Goal: Navigation & Orientation: Find specific page/section

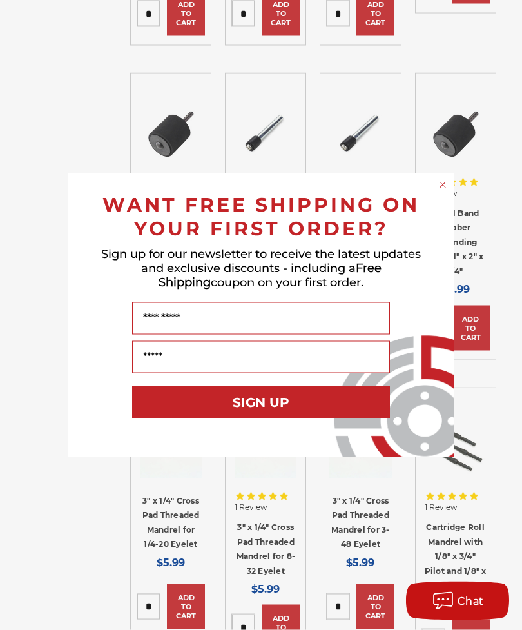
scroll to position [842, 0]
click at [439, 191] on circle "Close dialog" at bounding box center [443, 185] width 12 height 12
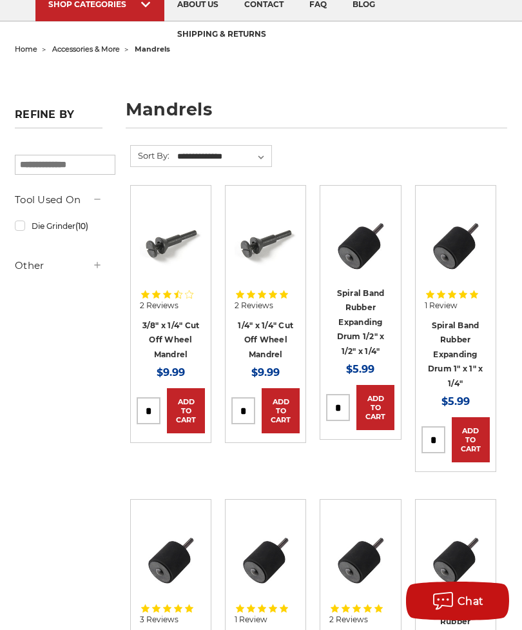
scroll to position [0, 0]
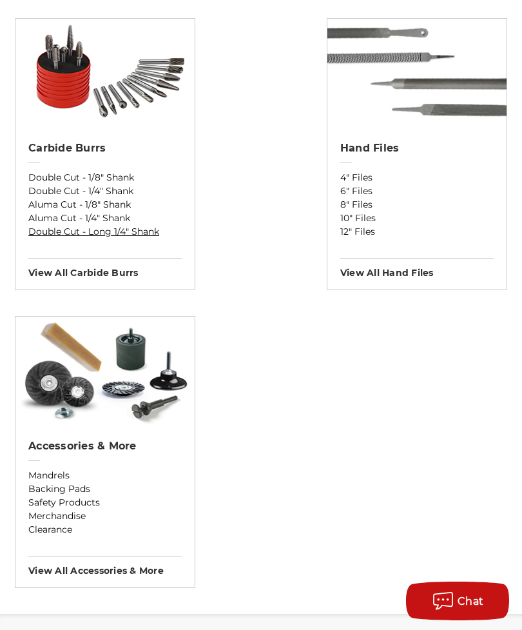
click at [103, 235] on link "Double Cut - Long 1/4" Shank" at bounding box center [104, 232] width 153 height 14
click at [100, 222] on link "Aluma Cut - 1/4" Shank" at bounding box center [104, 219] width 153 height 14
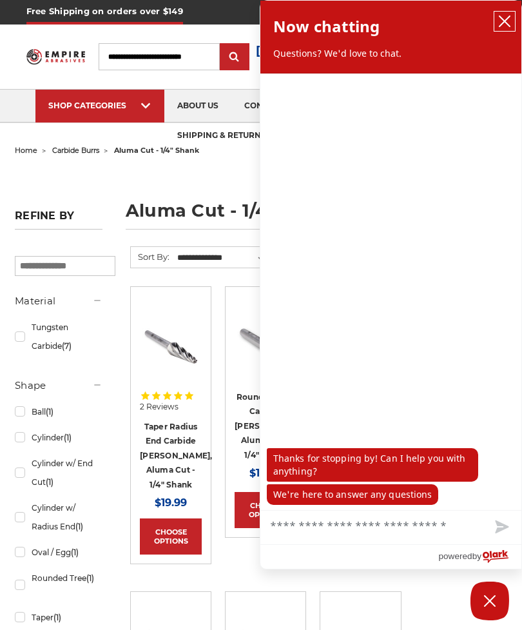
click at [498, 22] on button "close chatbox" at bounding box center [505, 21] width 21 height 19
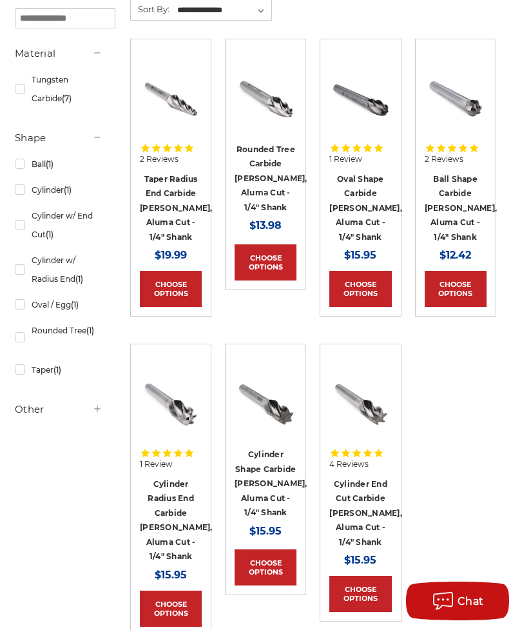
scroll to position [249, 0]
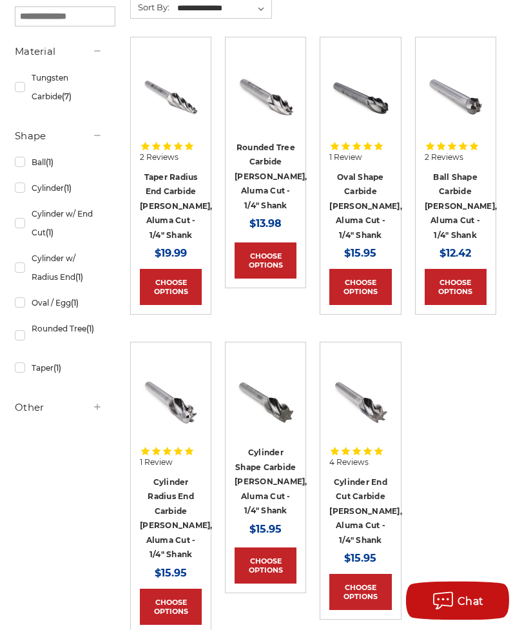
click at [261, 555] on link "Choose Options" at bounding box center [266, 566] width 62 height 36
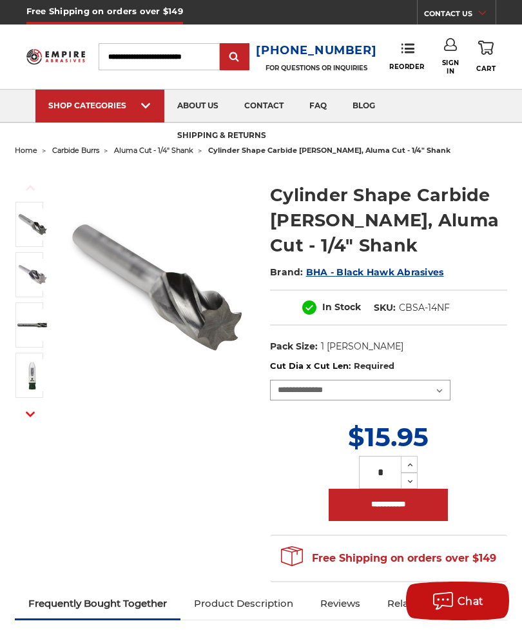
click at [428, 391] on select "**********" at bounding box center [360, 390] width 181 height 21
click at [29, 413] on icon "button" at bounding box center [30, 414] width 9 height 9
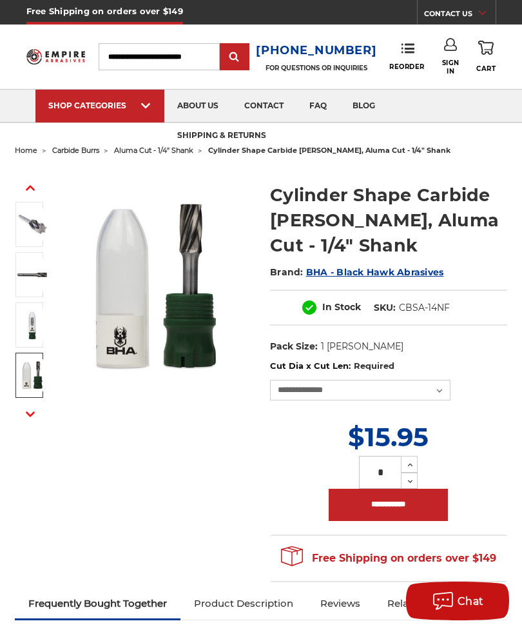
click at [36, 379] on img at bounding box center [32, 375] width 32 height 32
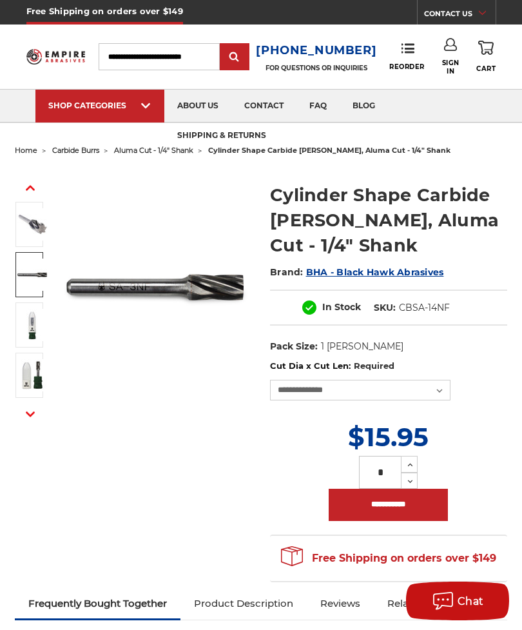
click at [30, 276] on img at bounding box center [32, 275] width 32 height 32
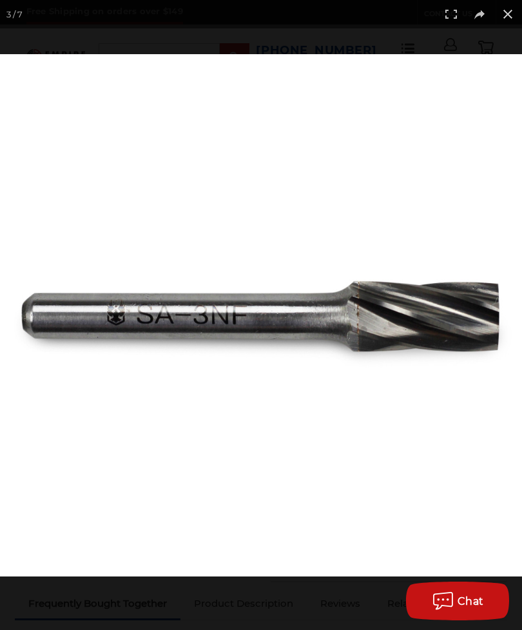
click at [506, 13] on button at bounding box center [508, 14] width 28 height 28
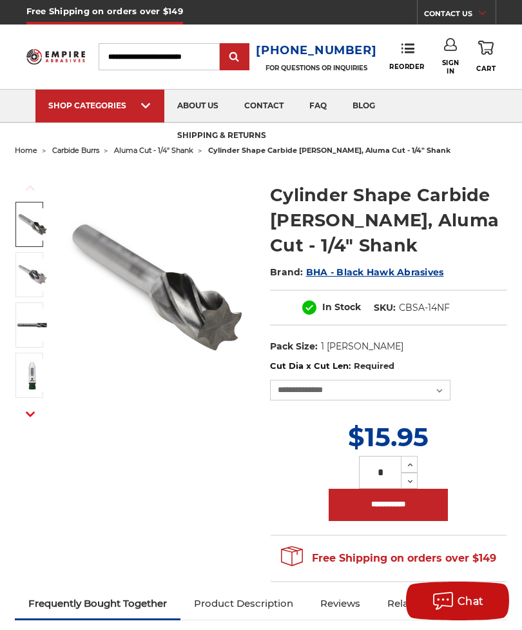
click at [33, 228] on img at bounding box center [32, 224] width 32 height 32
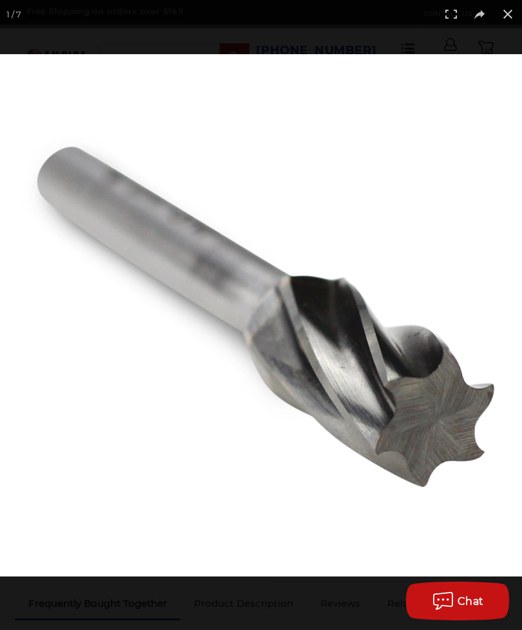
click at [502, 17] on button at bounding box center [508, 14] width 28 height 28
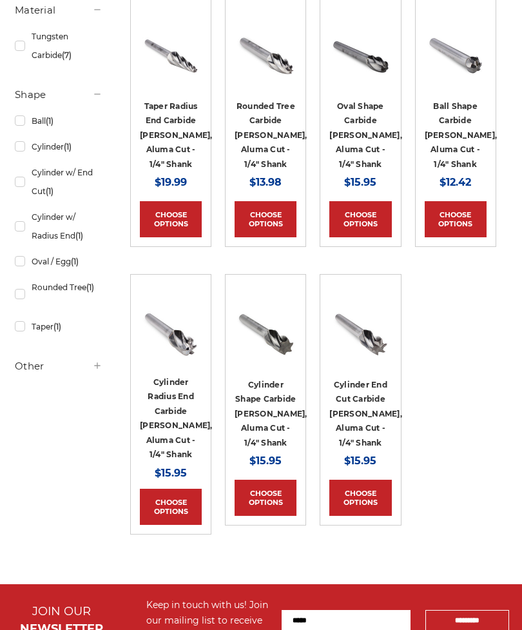
scroll to position [291, 0]
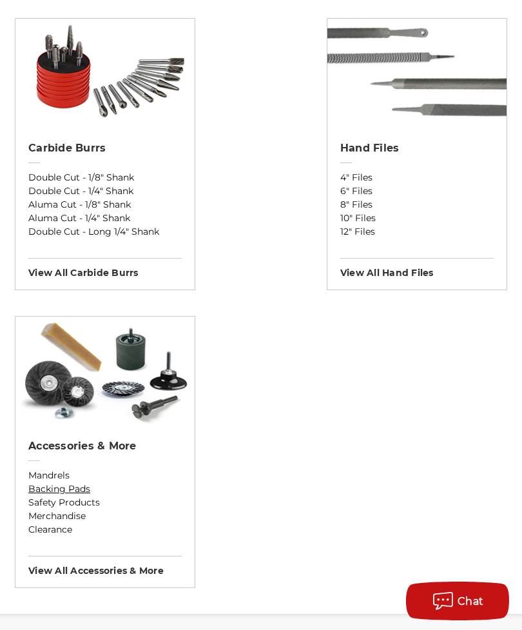
click at [71, 488] on link "Backing Pads" at bounding box center [104, 489] width 153 height 14
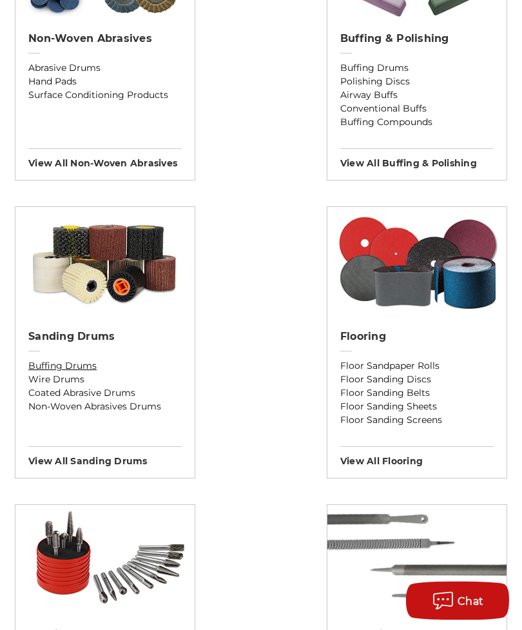
click at [73, 366] on link "Buffing Drums" at bounding box center [104, 367] width 153 height 14
click at [106, 465] on h3 "View All sanding drums" at bounding box center [104, 456] width 153 height 21
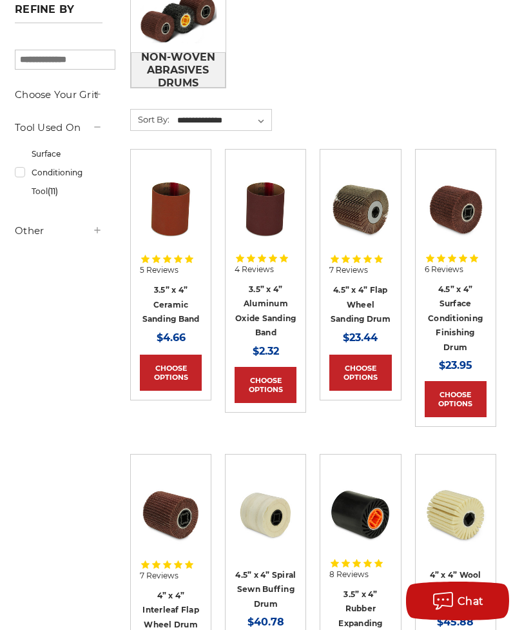
scroll to position [399, 0]
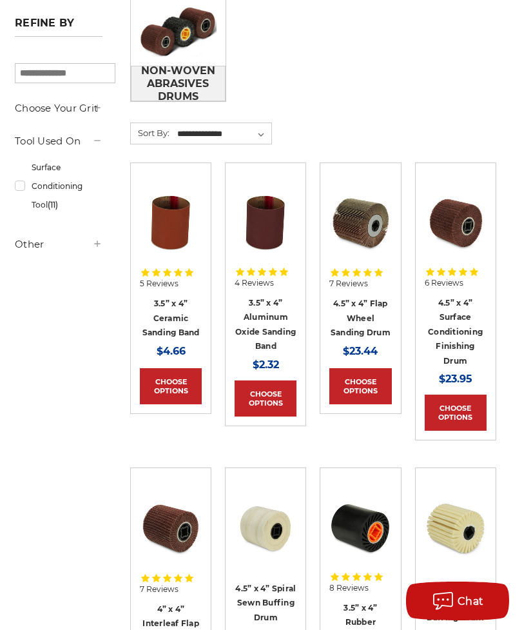
click at [268, 313] on link "3.5” x 4” Aluminum Oxide Sanding Band" at bounding box center [265, 325] width 61 height 54
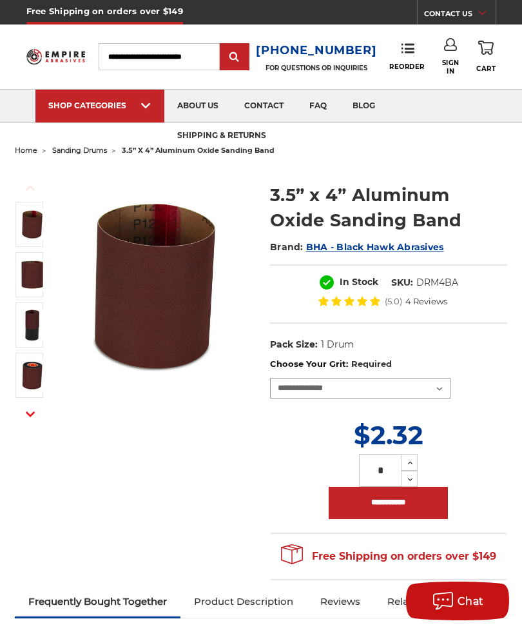
click at [428, 386] on select "**********" at bounding box center [360, 388] width 181 height 21
select select "****"
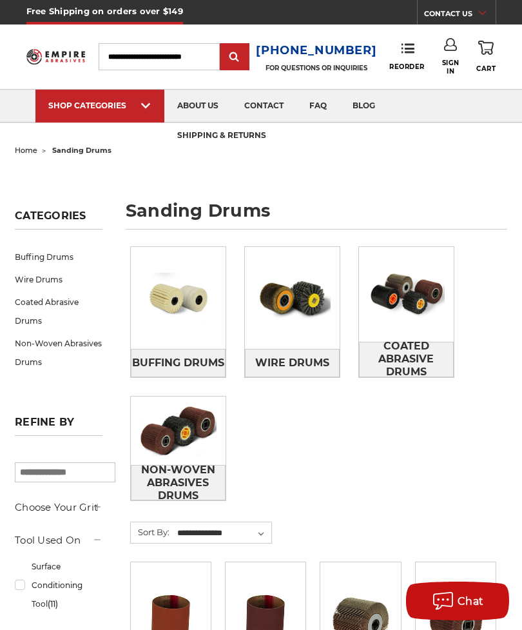
click at [310, 355] on span "Wire Drums" at bounding box center [292, 363] width 74 height 22
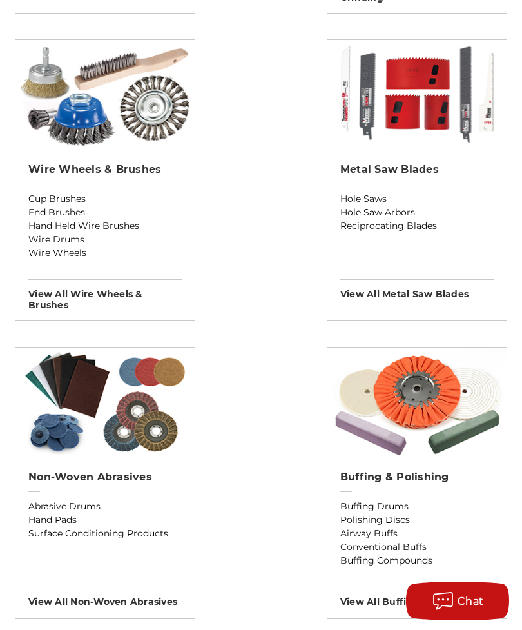
scroll to position [1078, 0]
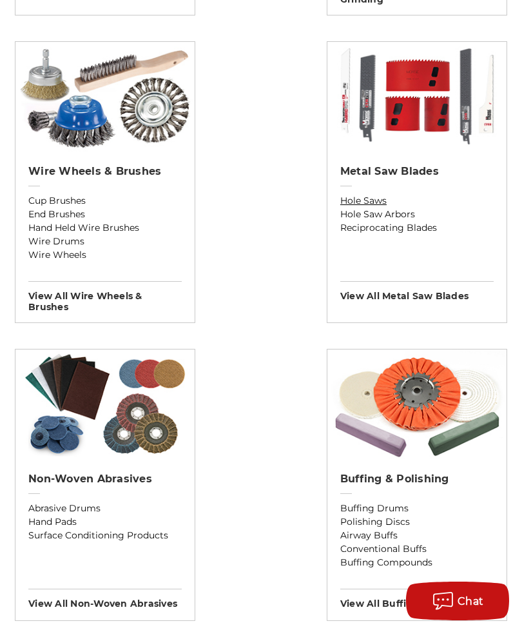
click at [367, 204] on link "Hole Saws" at bounding box center [417, 201] width 153 height 14
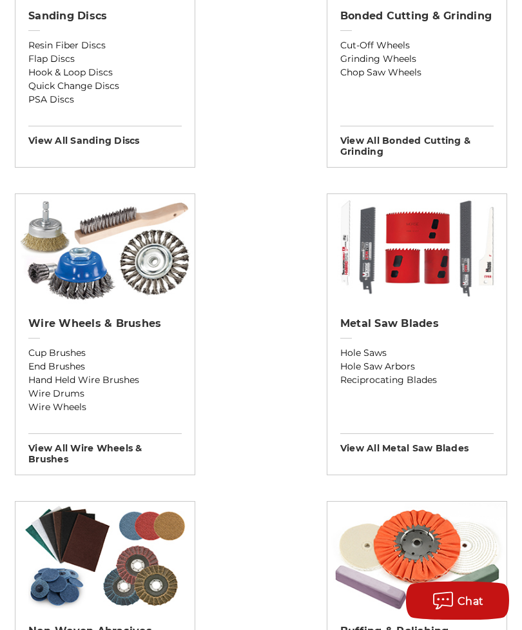
scroll to position [928, 0]
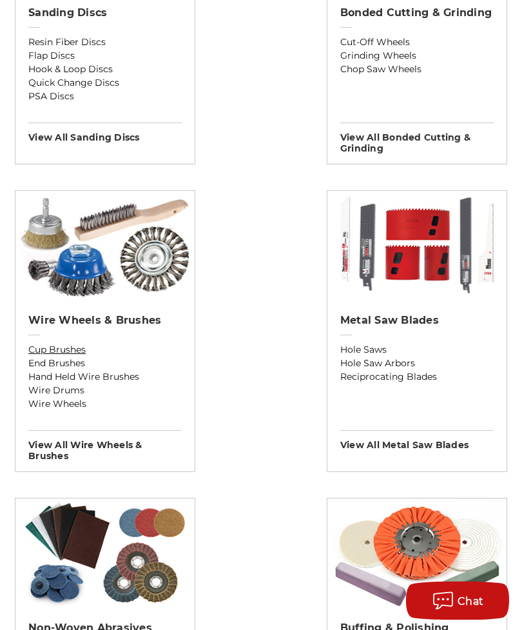
click at [66, 352] on link "Cup Brushes" at bounding box center [104, 351] width 153 height 14
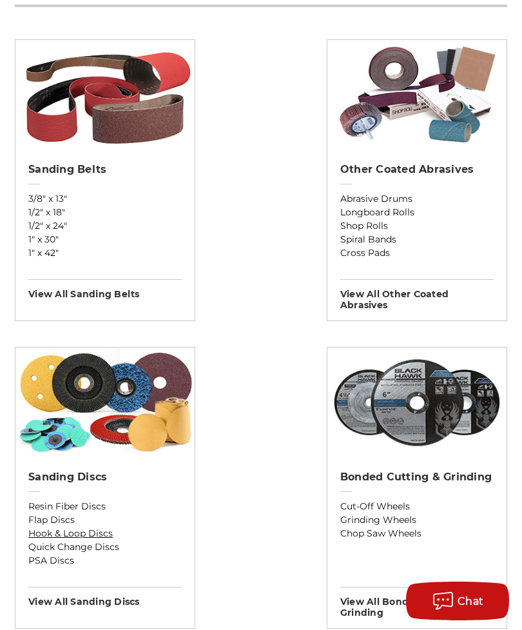
click at [94, 537] on link "Hook & Loop Discs" at bounding box center [104, 534] width 153 height 14
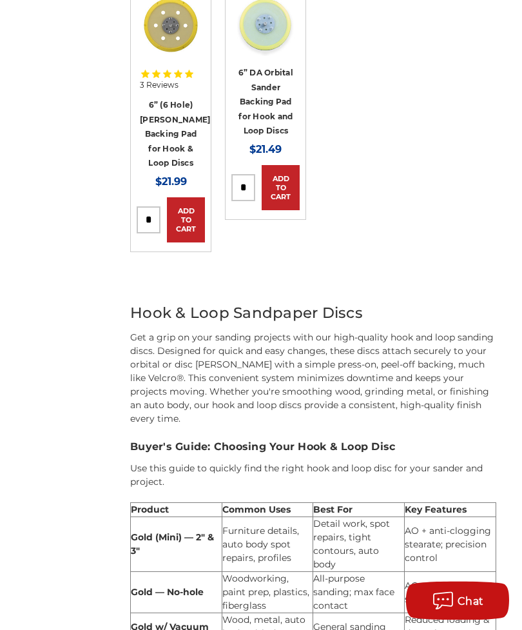
scroll to position [2211, 0]
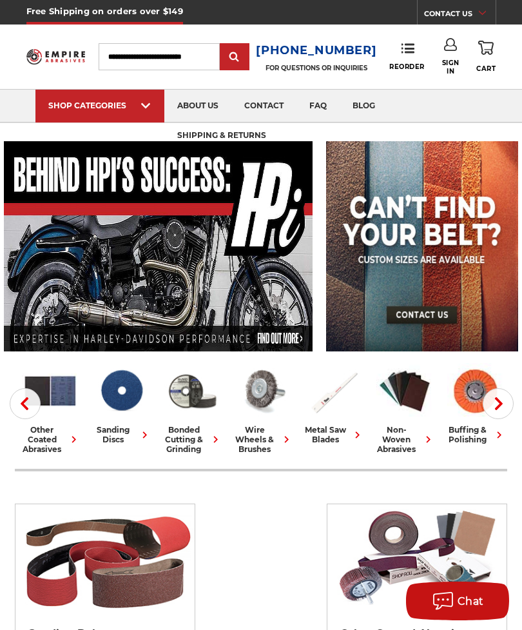
click at [493, 396] on button "Next" at bounding box center [498, 403] width 31 height 31
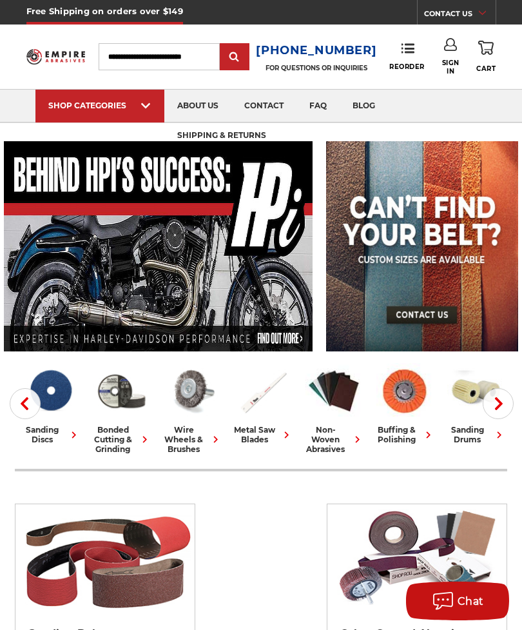
click at [503, 399] on icon "button" at bounding box center [499, 403] width 13 height 13
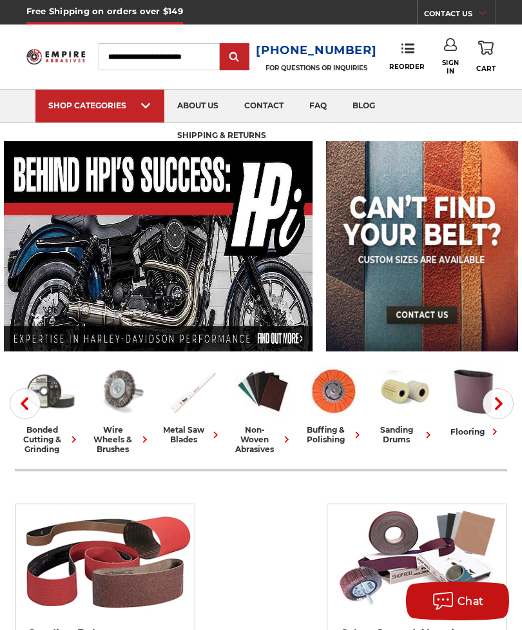
click at [505, 403] on icon "button" at bounding box center [499, 403] width 13 height 13
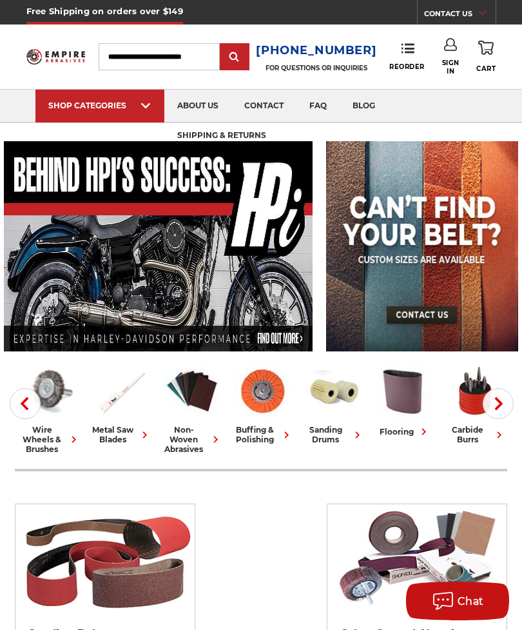
click at [502, 399] on icon "button" at bounding box center [499, 403] width 13 height 13
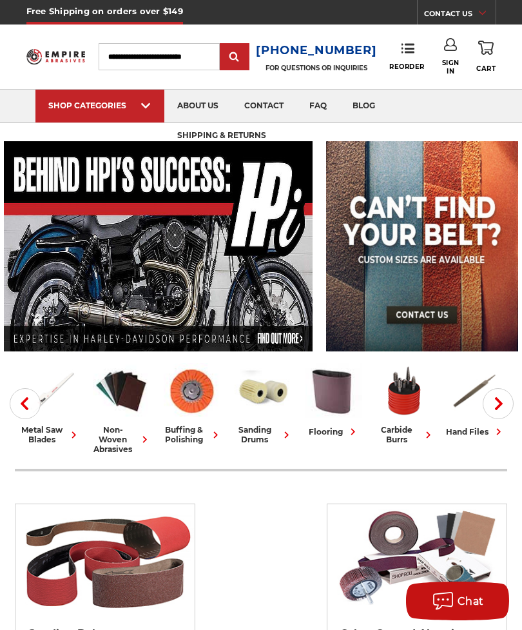
click at [500, 400] on use "button" at bounding box center [499, 403] width 8 height 13
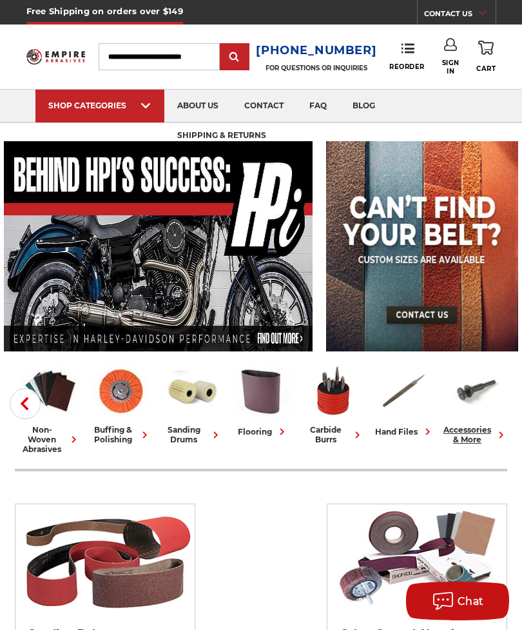
click at [506, 400] on link "accessories & more" at bounding box center [476, 403] width 61 height 81
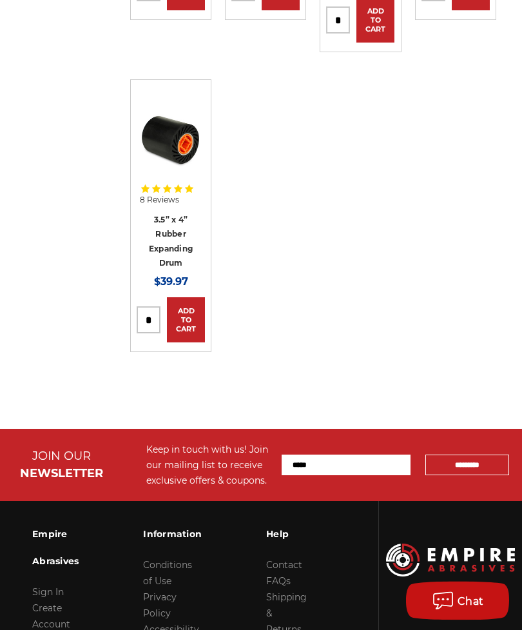
scroll to position [6032, 0]
